Goal: Task Accomplishment & Management: Use online tool/utility

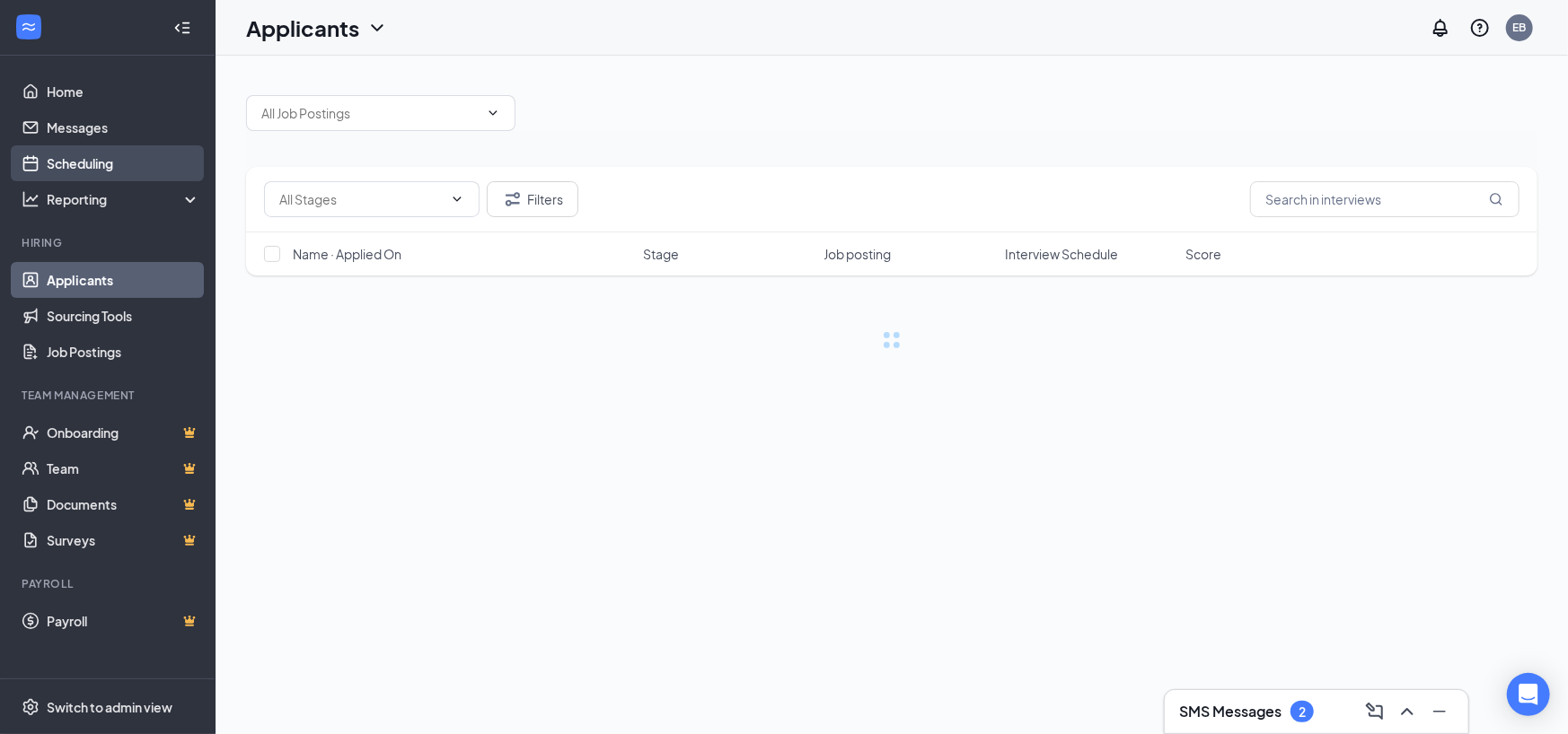
click at [101, 169] on link "Scheduling" at bounding box center [123, 163] width 154 height 36
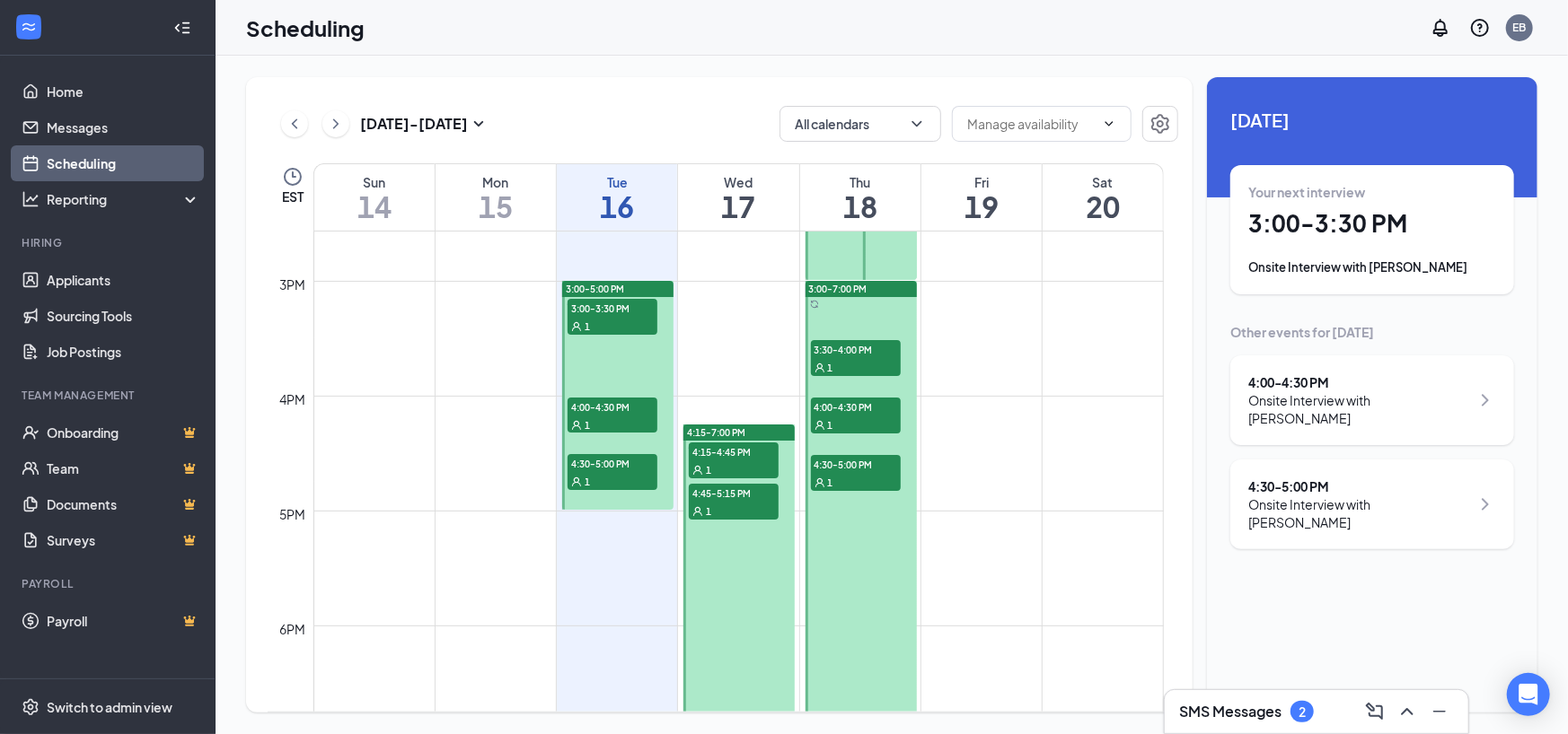
scroll to position [1688, 0]
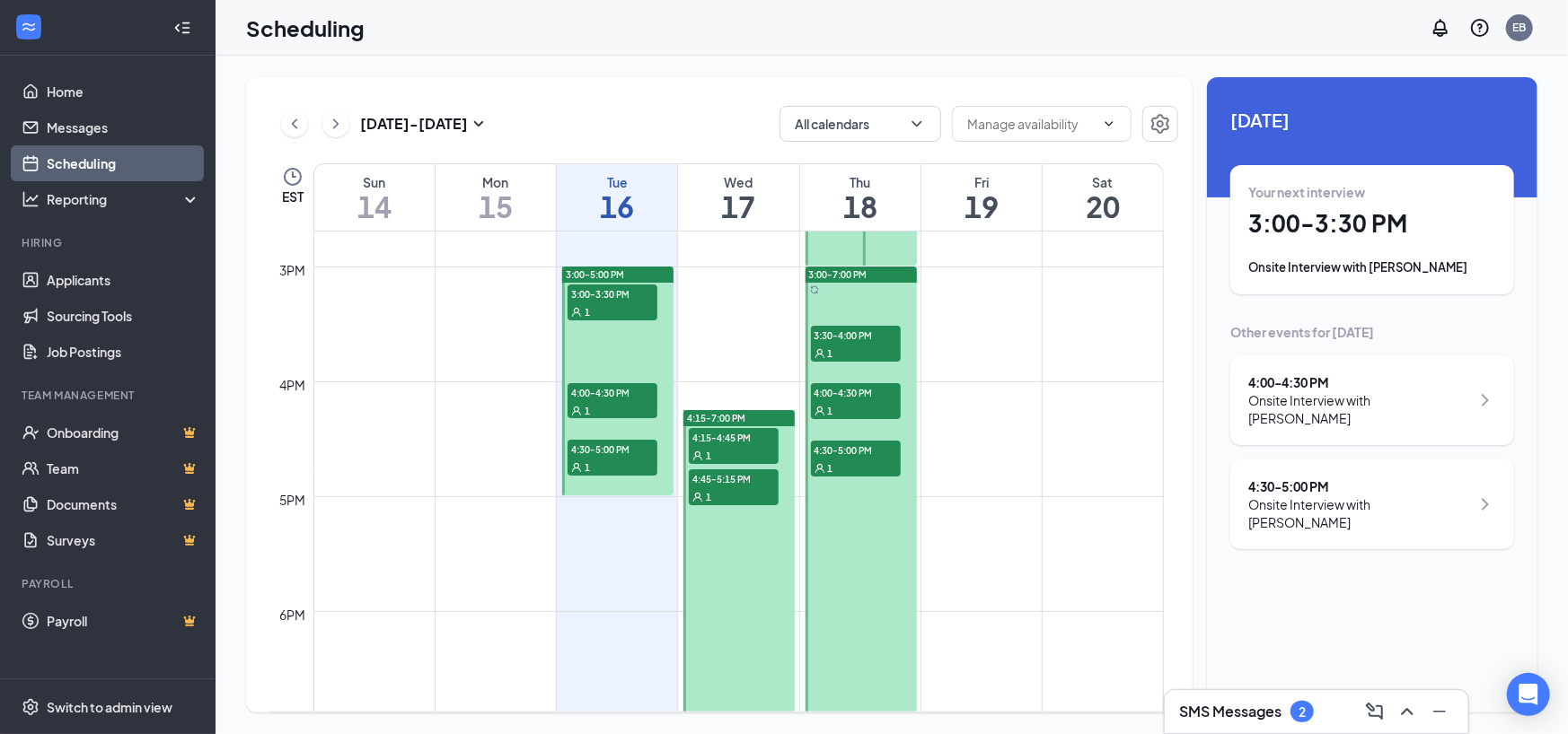
click at [629, 295] on span "3:00-3:30 PM" at bounding box center [613, 293] width 90 height 18
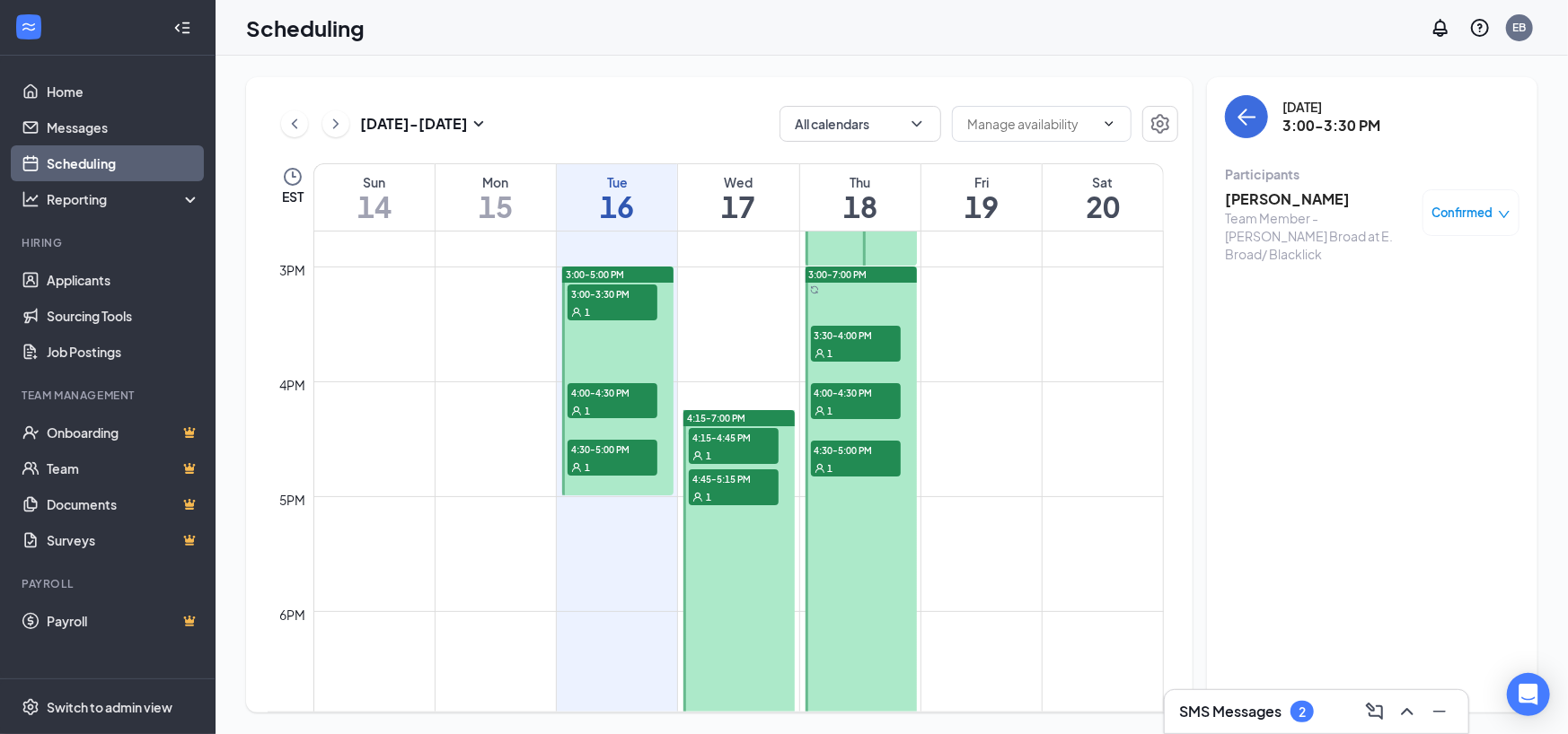
click at [601, 405] on div "1" at bounding box center [613, 410] width 90 height 18
click at [605, 454] on span "4:30-5:00 PM" at bounding box center [613, 448] width 90 height 18
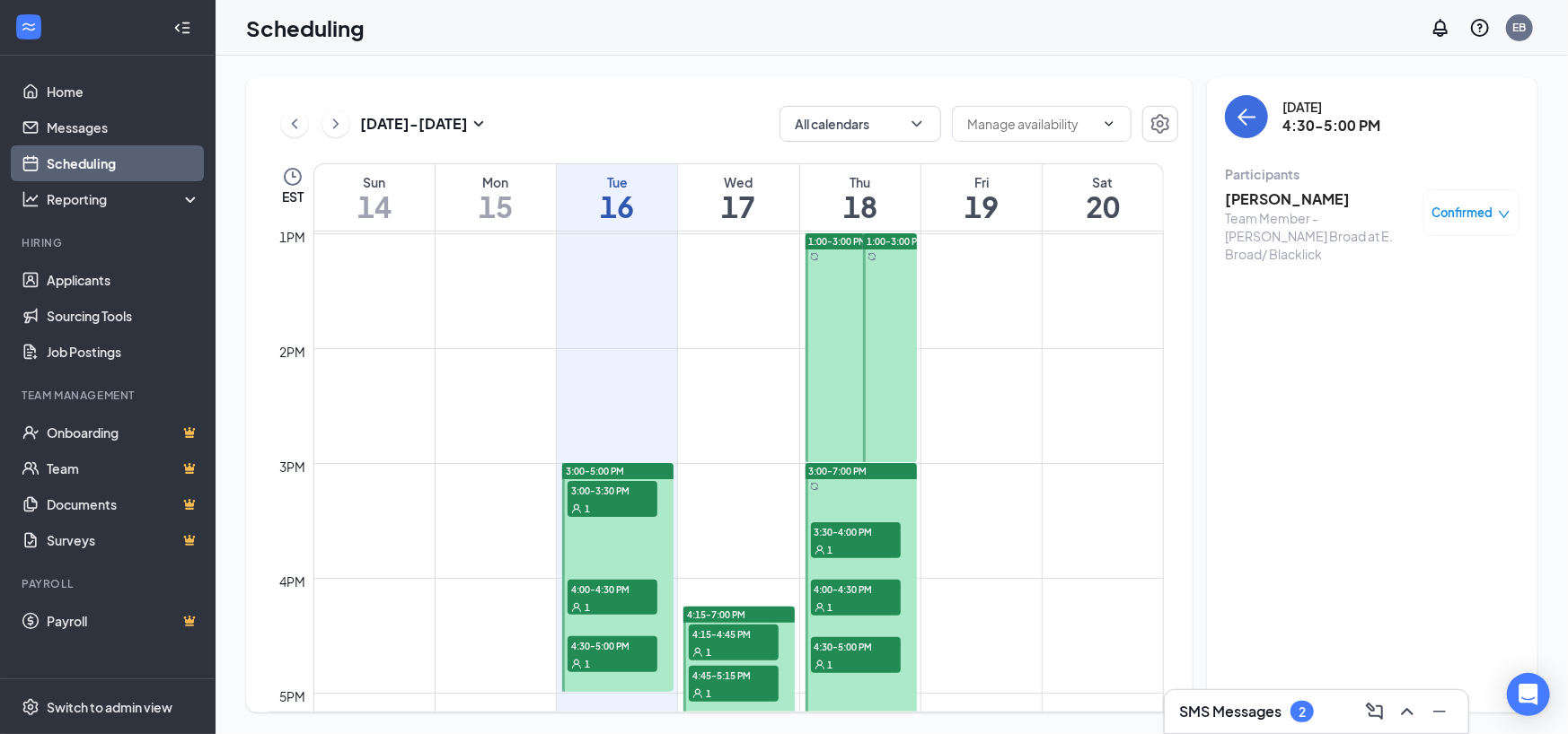
scroll to position [1599, 0]
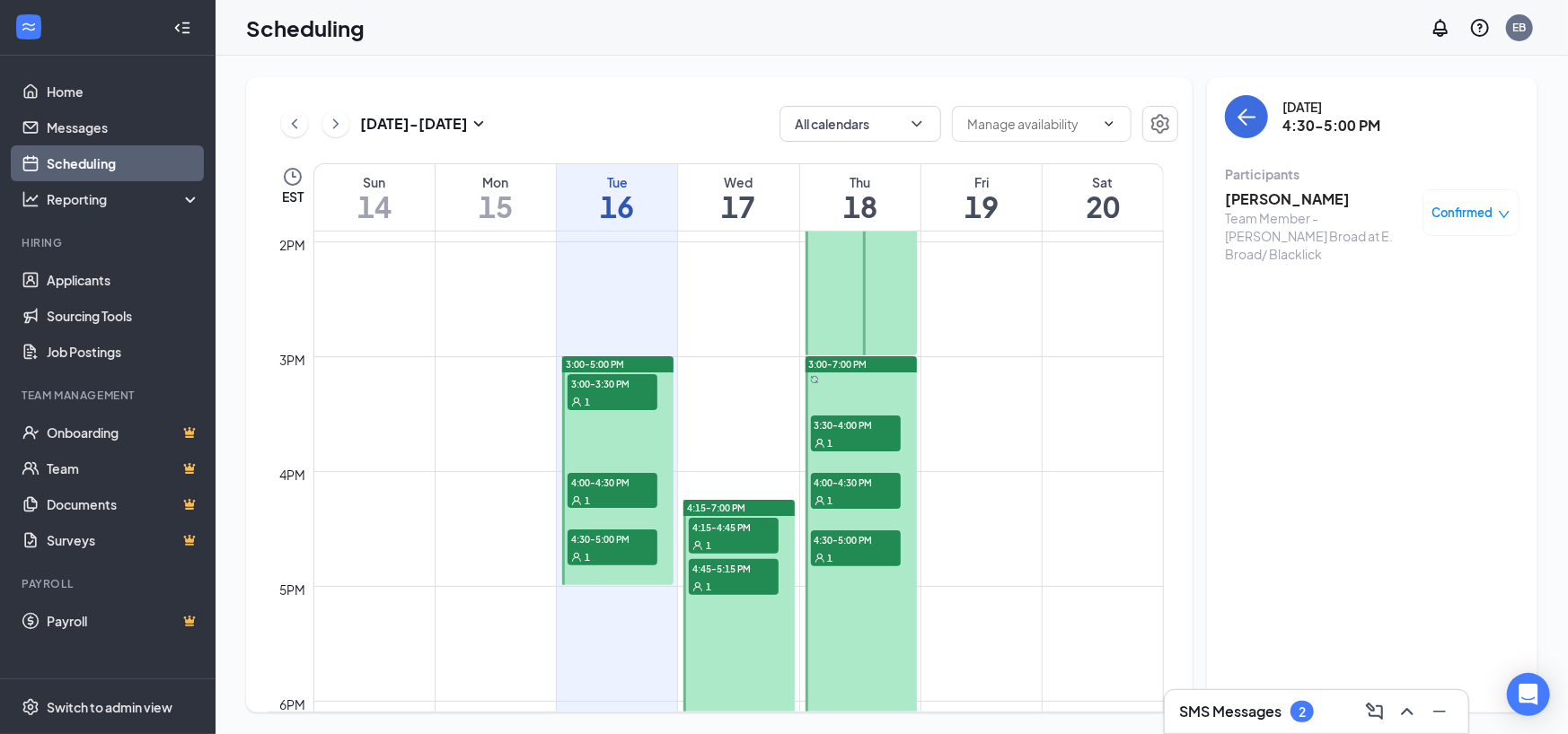
click at [1320, 712] on div "SMS Messages 2" at bounding box center [1315, 712] width 274 height 28
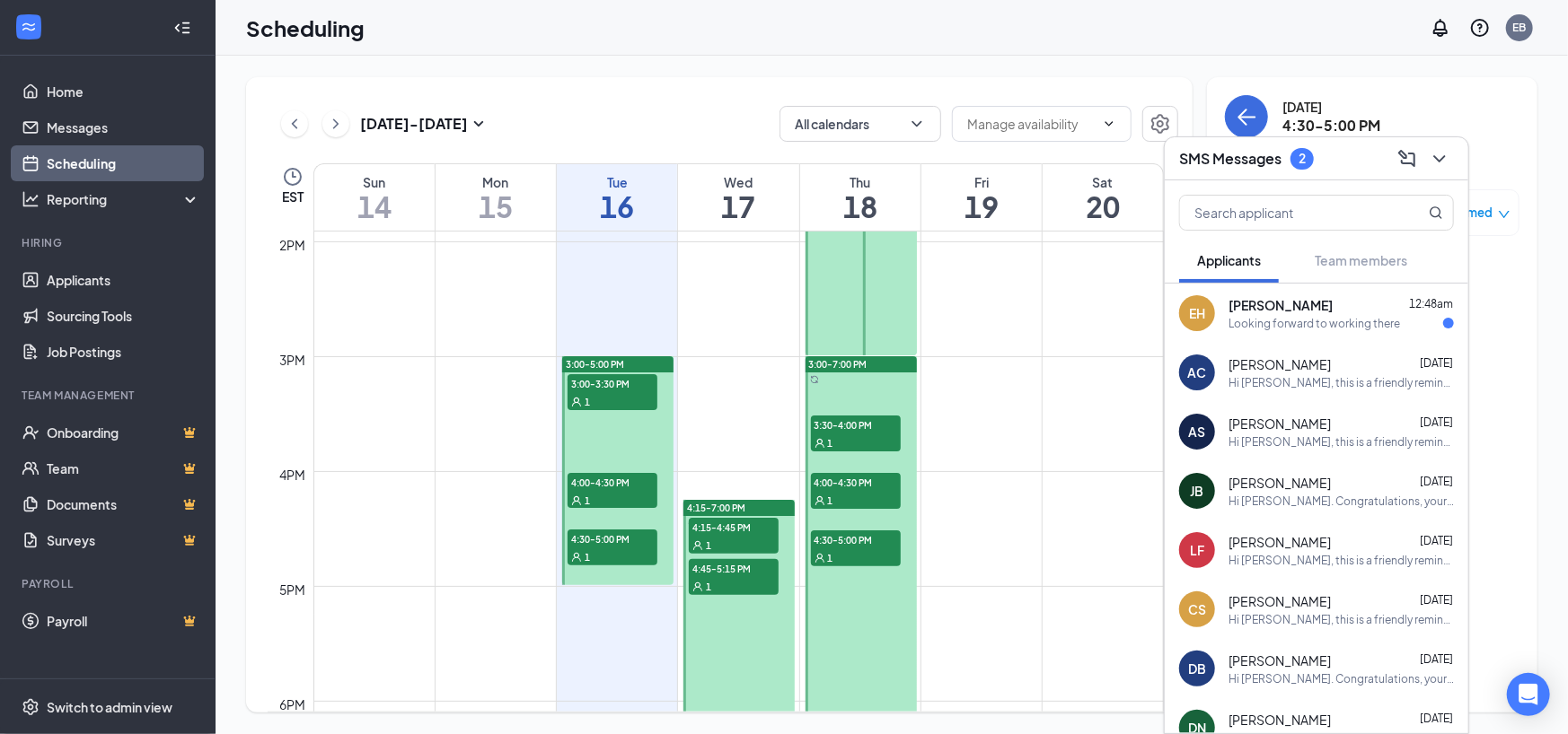
click at [1272, 321] on div "Looking forward to working there" at bounding box center [1313, 324] width 172 height 15
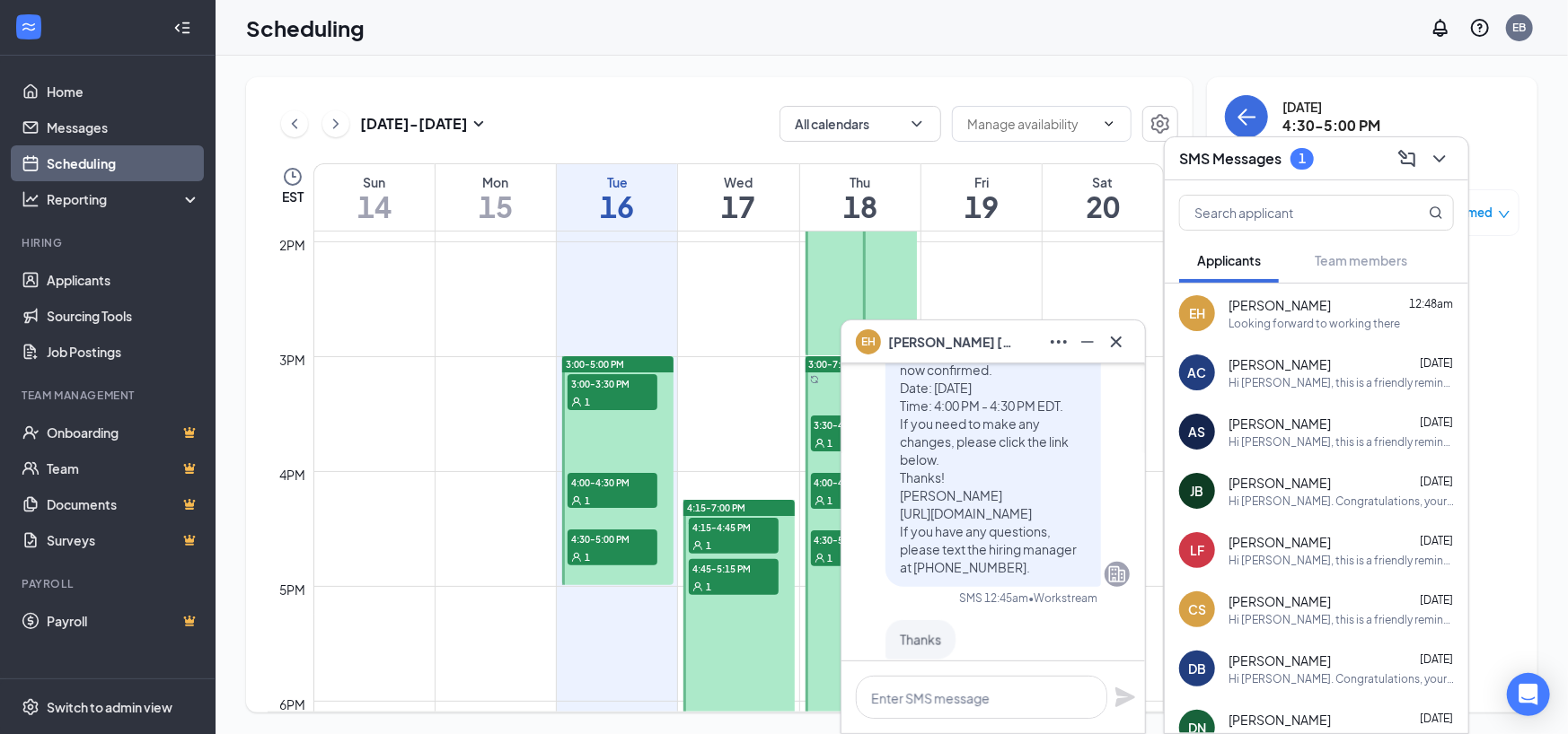
scroll to position [0, 0]
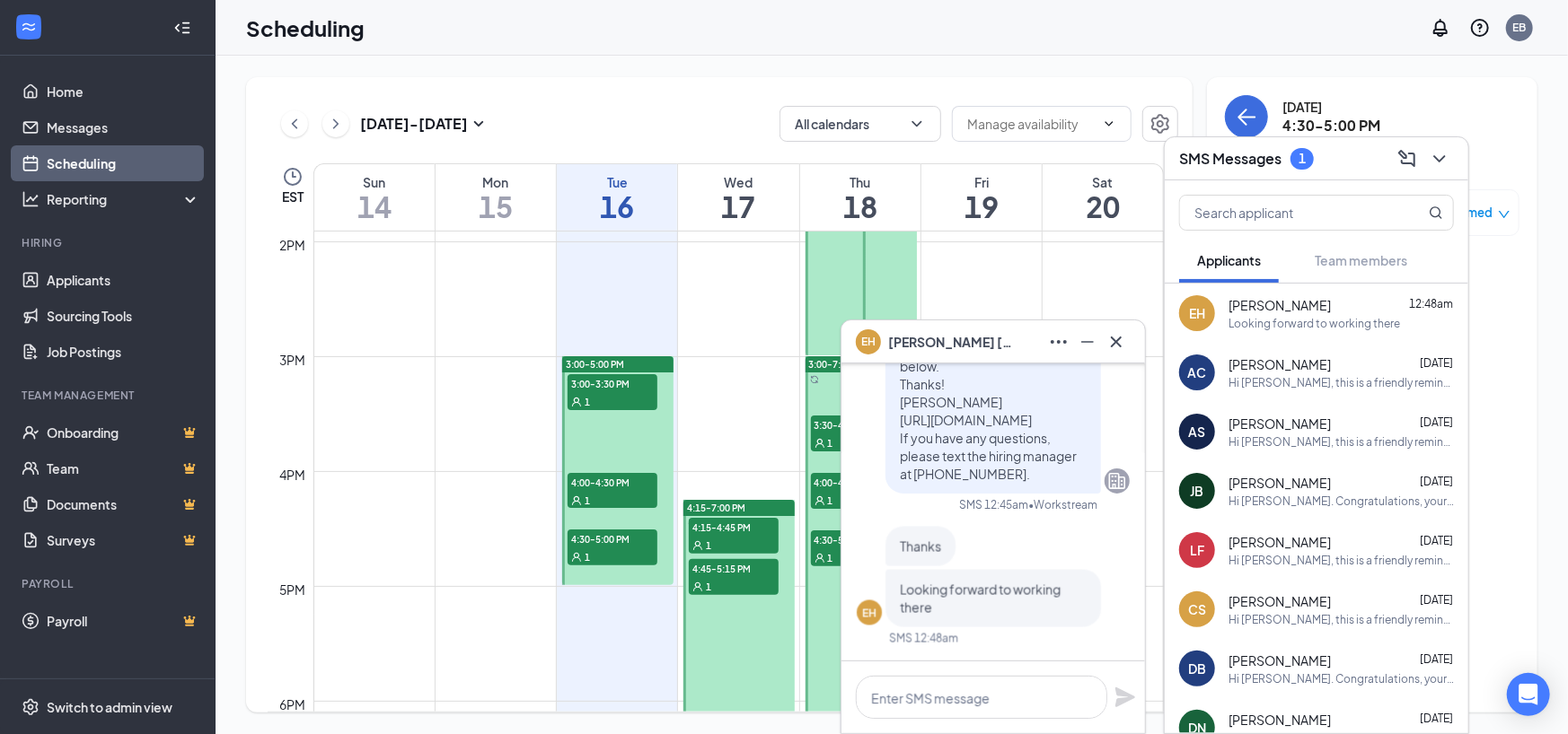
click at [758, 299] on td at bounding box center [738, 313] width 850 height 28
